Goal: Task Accomplishment & Management: Complete application form

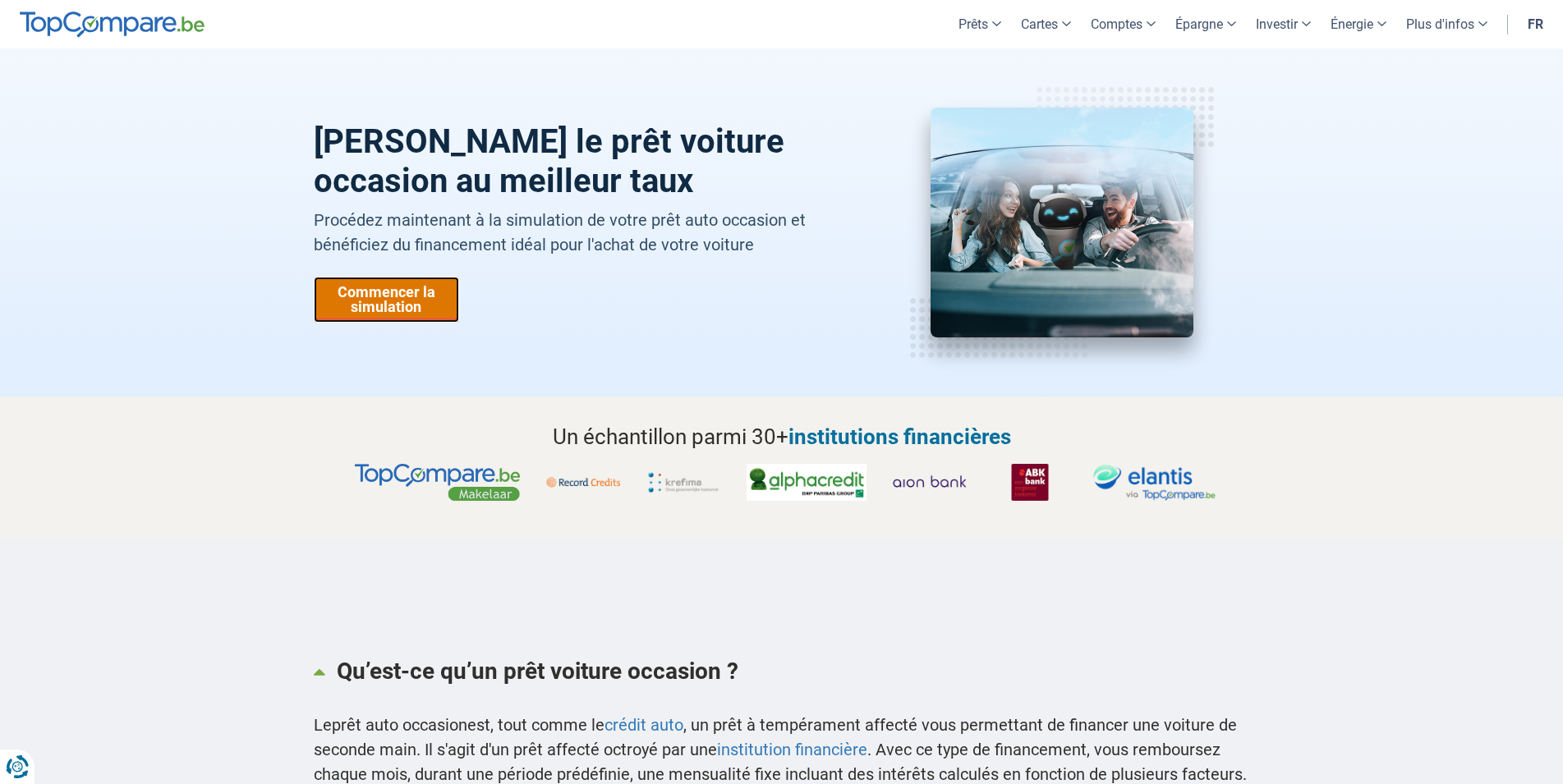
click at [394, 308] on link "Commencer la simulation" at bounding box center [387, 300] width 146 height 46
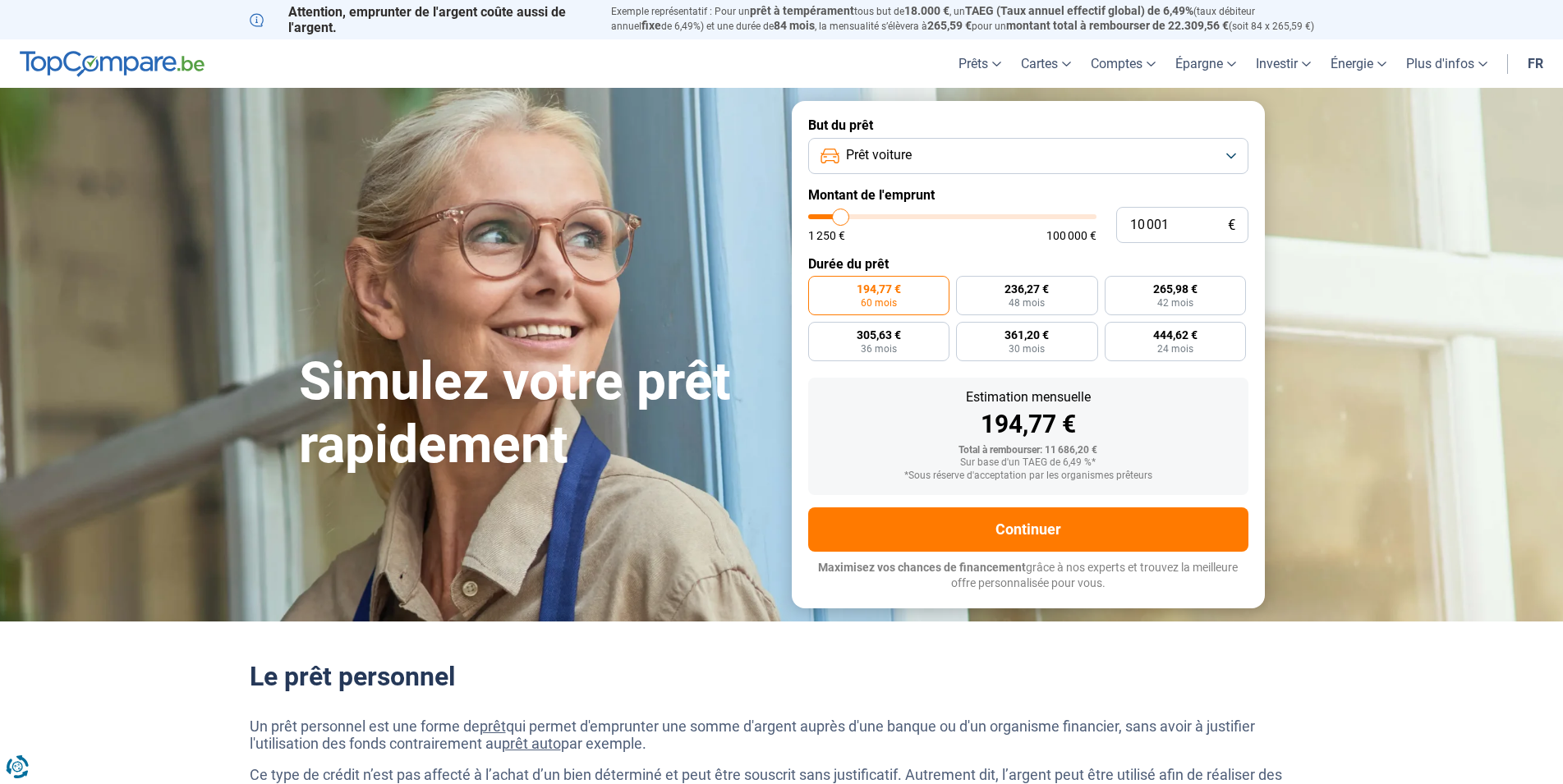
click at [1226, 159] on button "Prêt voiture" at bounding box center [1028, 156] width 440 height 36
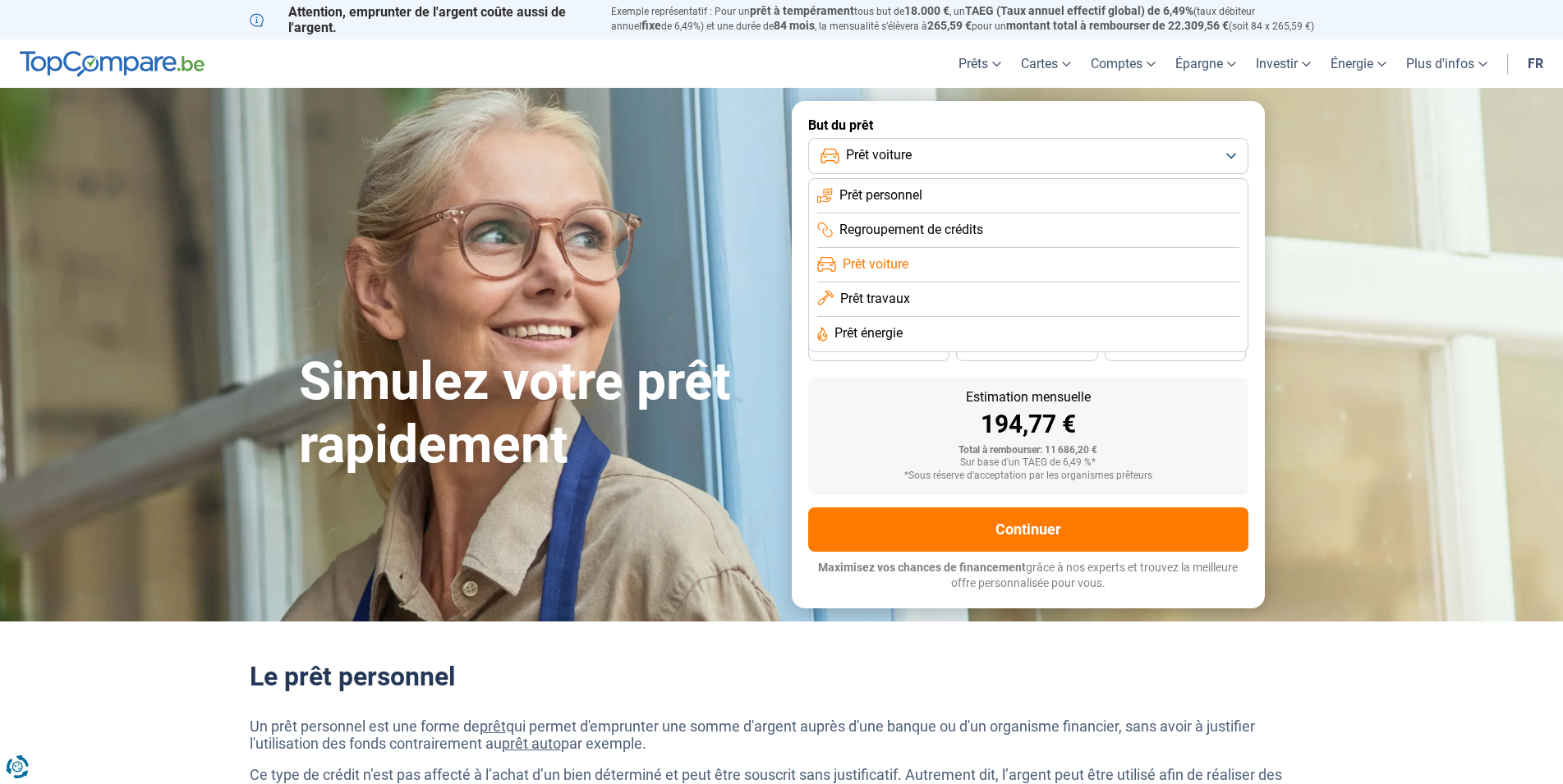
click at [1225, 156] on button "Prêt voiture" at bounding box center [1028, 156] width 440 height 36
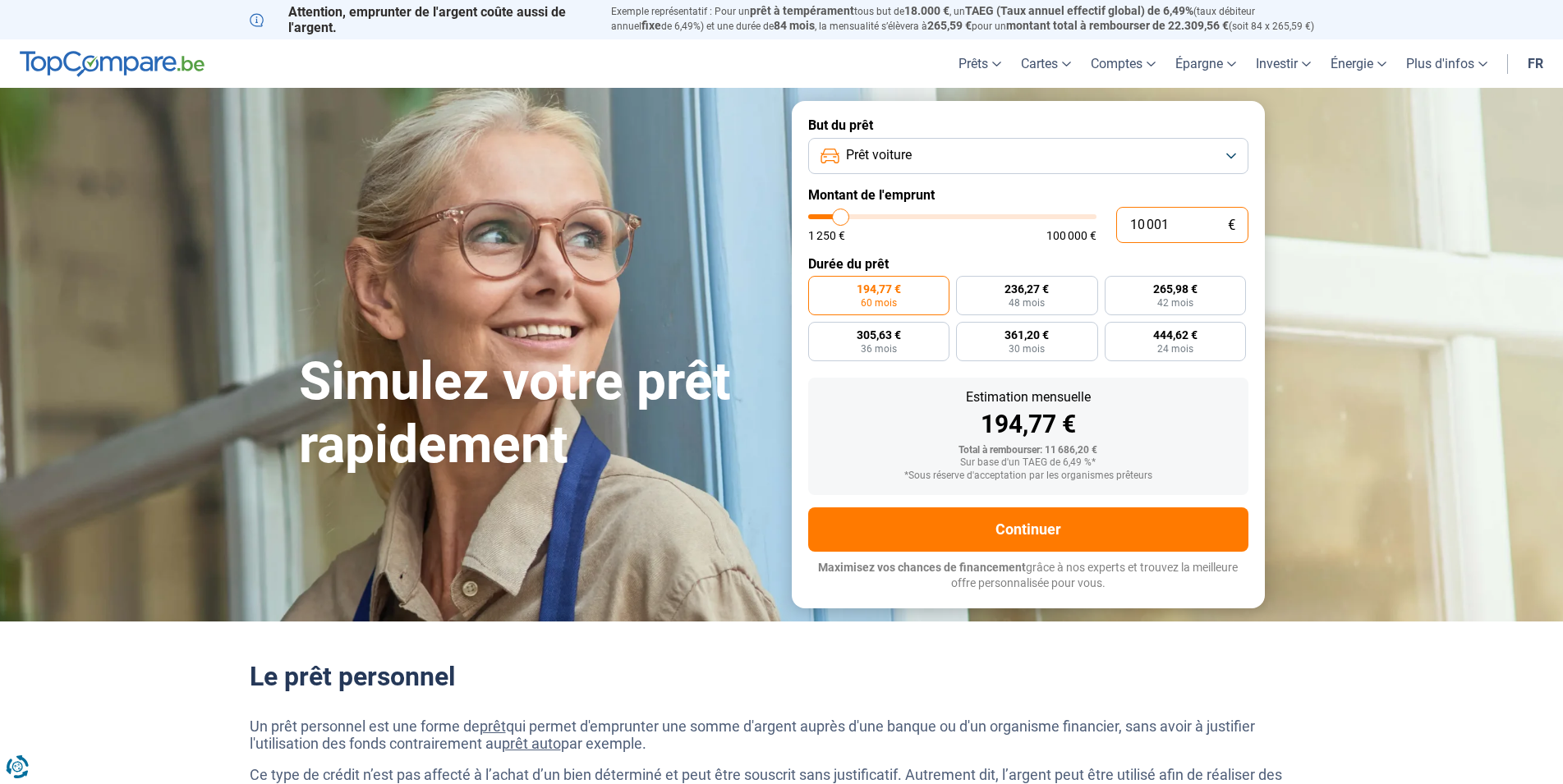
click at [1174, 215] on input "10 001" at bounding box center [1182, 224] width 132 height 36
drag, startPoint x: 1174, startPoint y: 220, endPoint x: 1113, endPoint y: 204, distance: 63.1
click at [1116, 207] on input "10 001" at bounding box center [1182, 224] width 132 height 36
type input "2"
type input "1250"
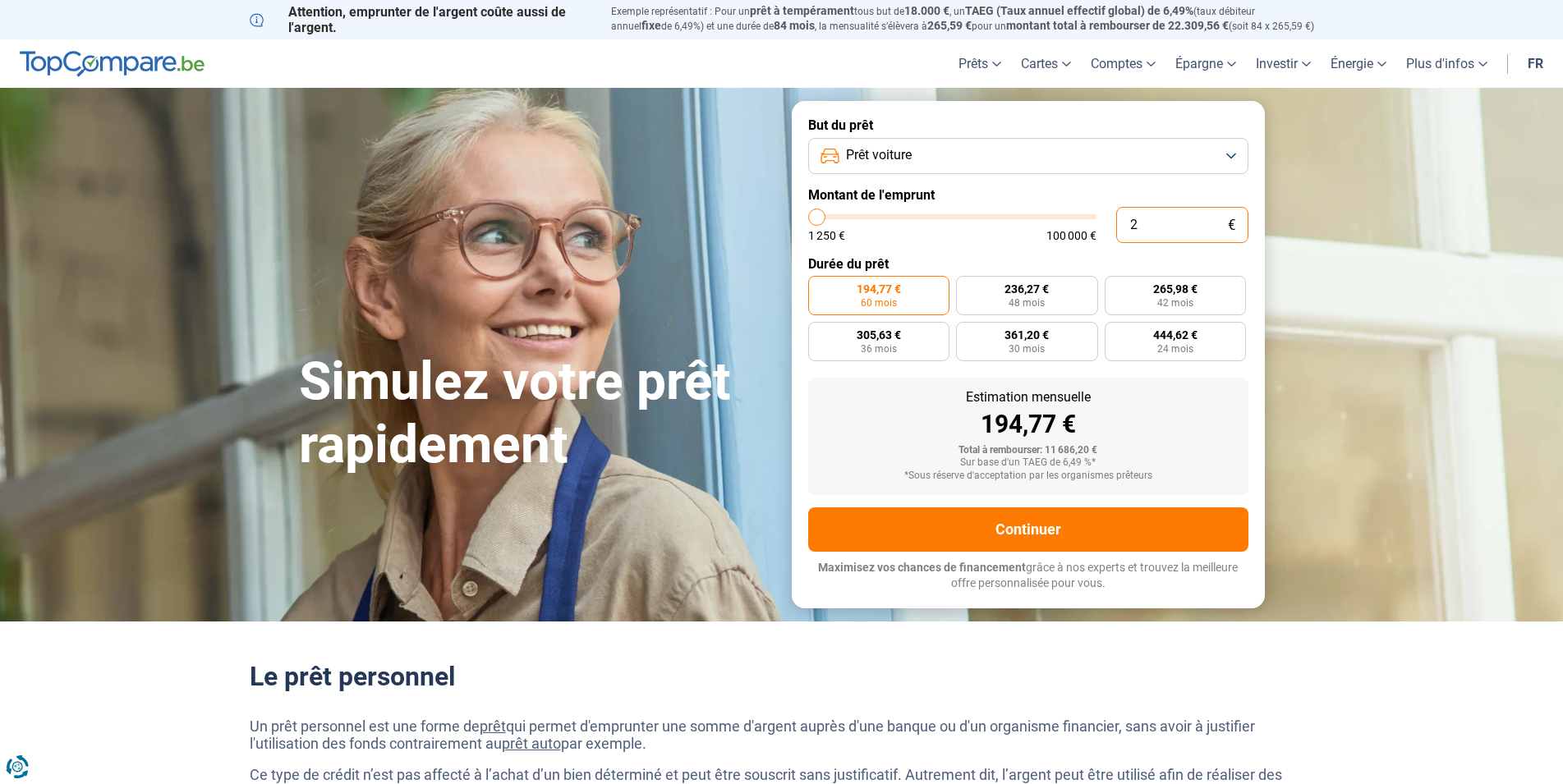
type input "20"
type input "1250"
type input "200"
type input "1250"
type input "2 000"
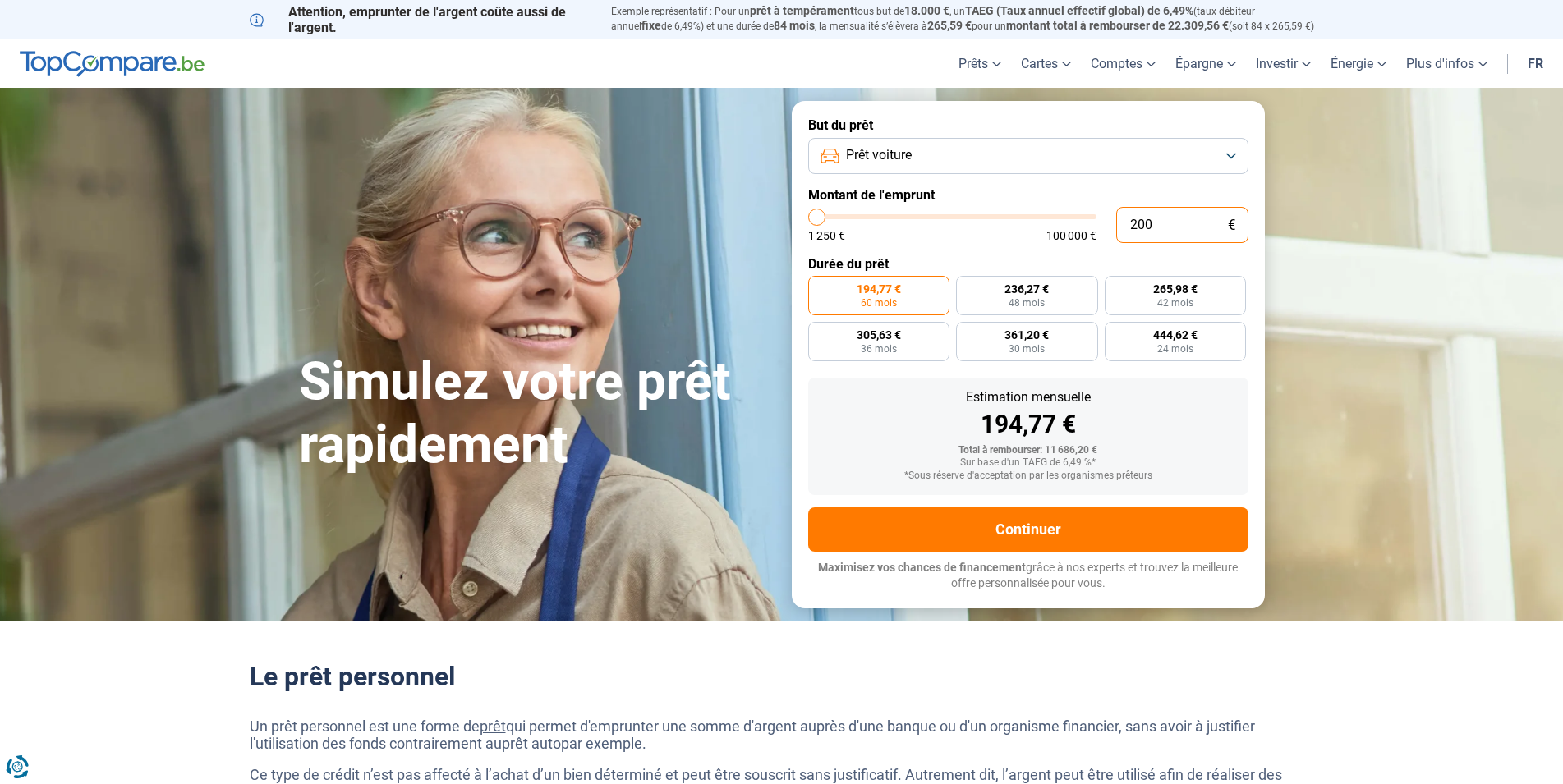
type input "2000"
type input "20 000"
type input "20000"
radio input "false"
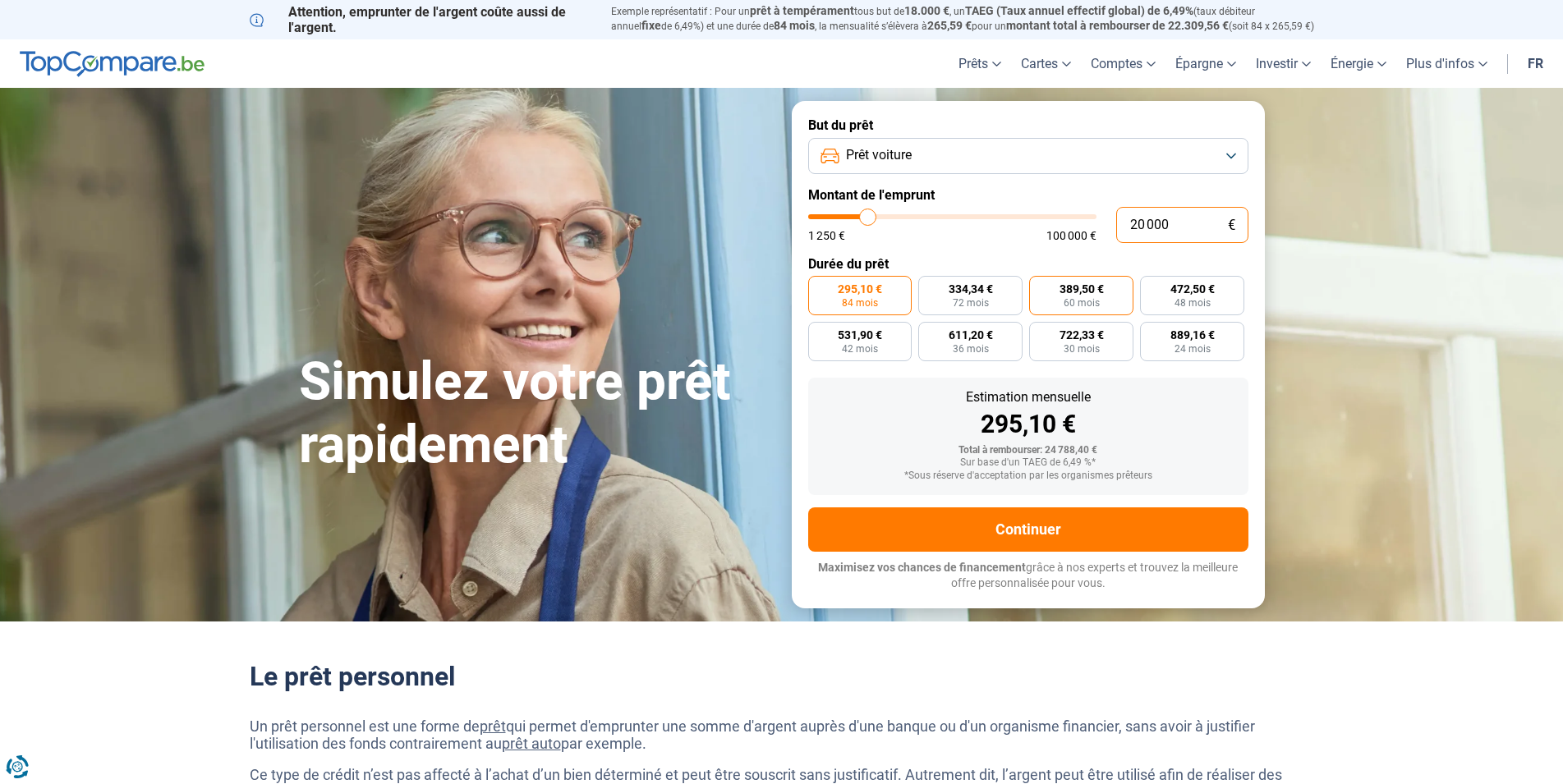
type input "20 000"
click at [1078, 303] on span "60 mois" at bounding box center [1081, 303] width 36 height 10
click at [1040, 287] on input "389,50 € 60 mois" at bounding box center [1034, 281] width 11 height 11
radio input "true"
click at [984, 290] on span "334,34 €" at bounding box center [971, 289] width 44 height 11
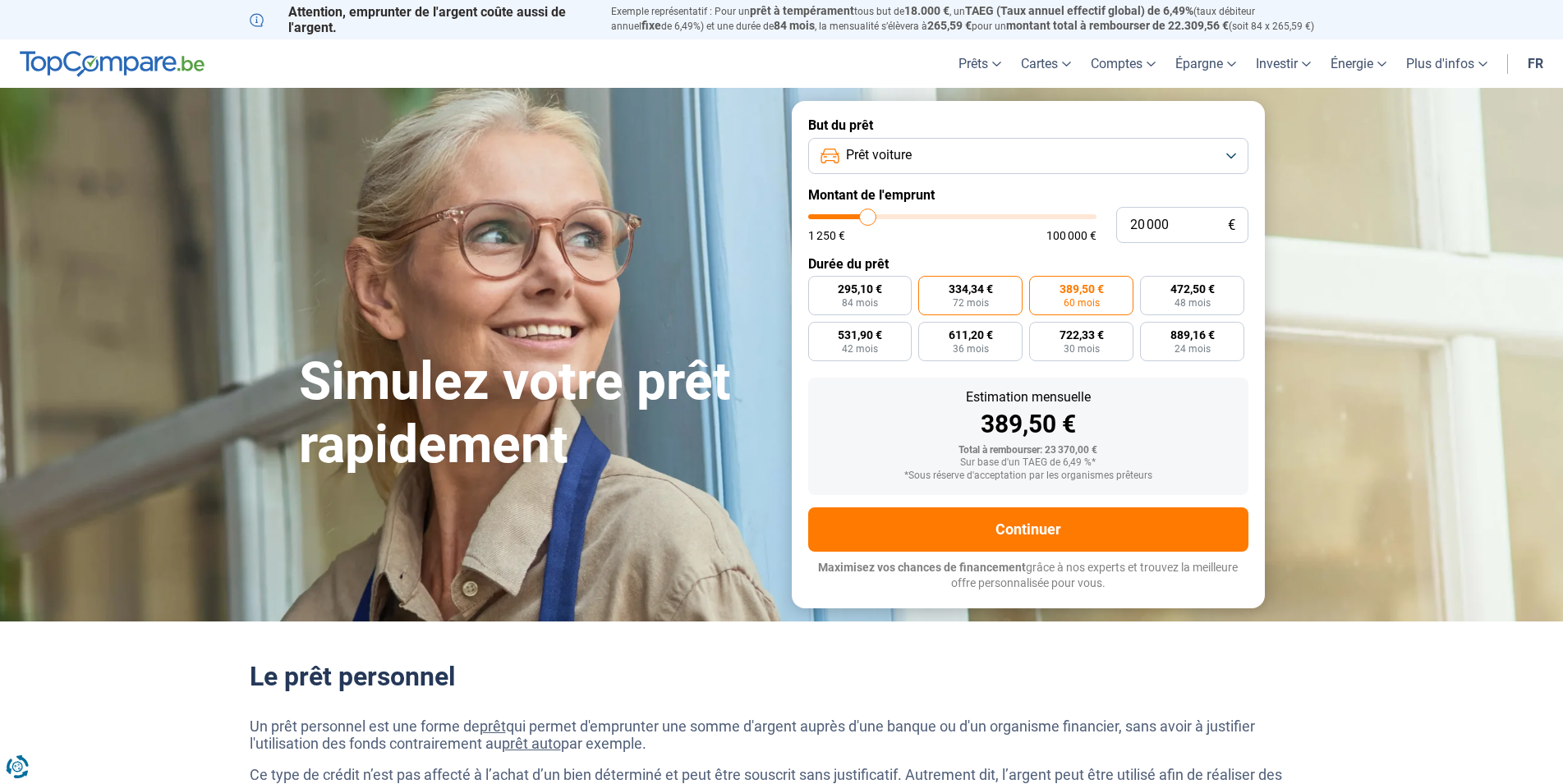
click at [929, 287] on input "334,34 € 72 mois" at bounding box center [924, 281] width 11 height 11
radio input "true"
click at [1063, 291] on span "389,50 €" at bounding box center [1081, 289] width 44 height 11
click at [1040, 287] on input "389,50 € 60 mois" at bounding box center [1034, 281] width 11 height 11
radio input "true"
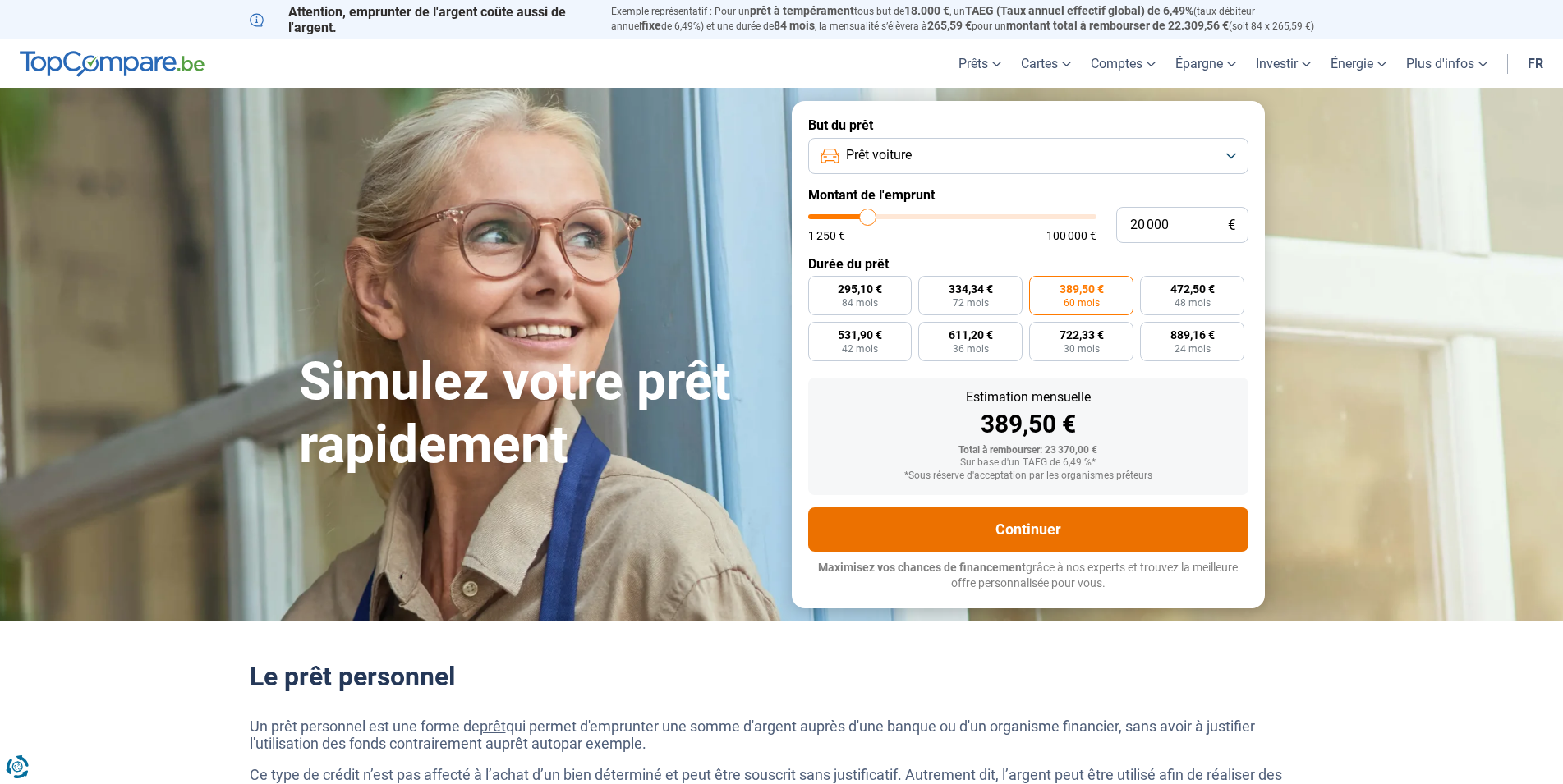
click at [1026, 539] on button "Continuer" at bounding box center [1028, 529] width 440 height 44
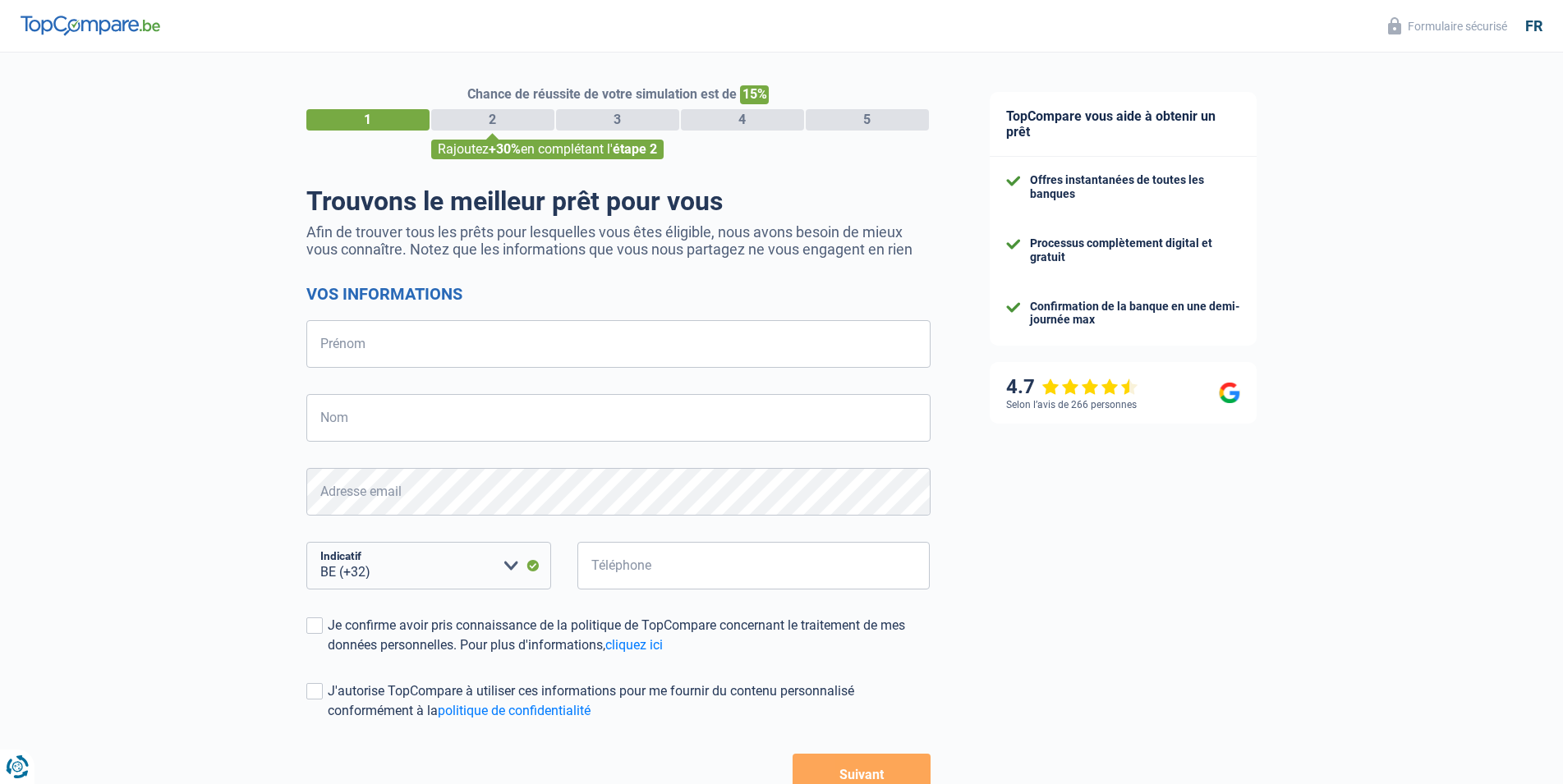
select select "32"
